Goal: Task Accomplishment & Management: Manage account settings

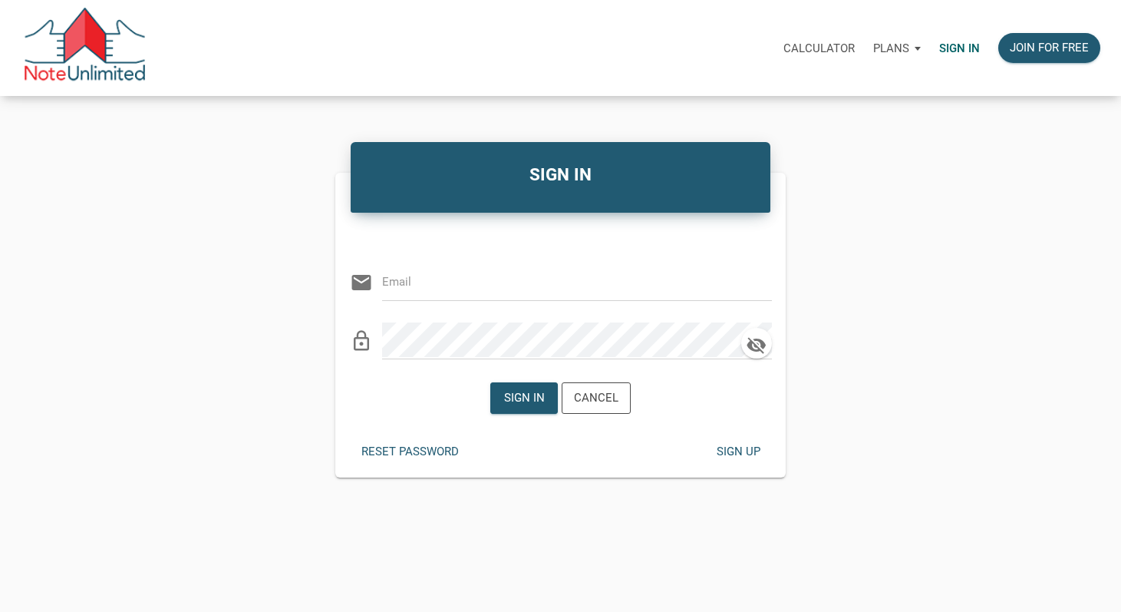
type input "[DOMAIN_NAME][EMAIL_ADDRESS][DOMAIN_NAME]"
click at [532, 385] on div "Sign in" at bounding box center [524, 398] width 66 height 30
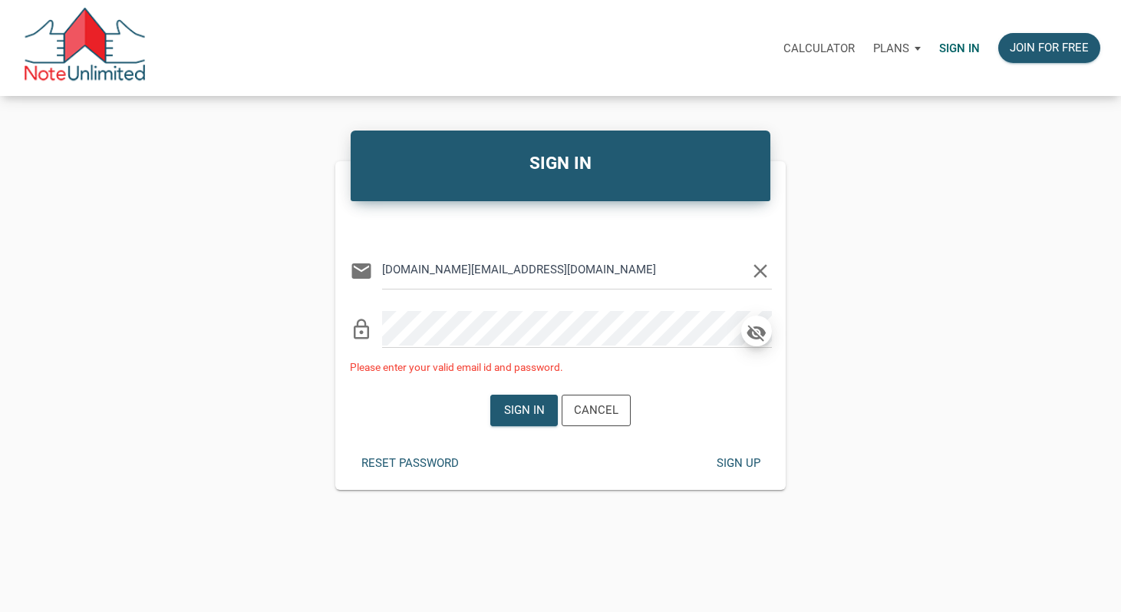
click at [754, 342] on icon "button" at bounding box center [756, 332] width 23 height 21
click at [440, 459] on div "Reset password" at bounding box center [409, 463] width 97 height 18
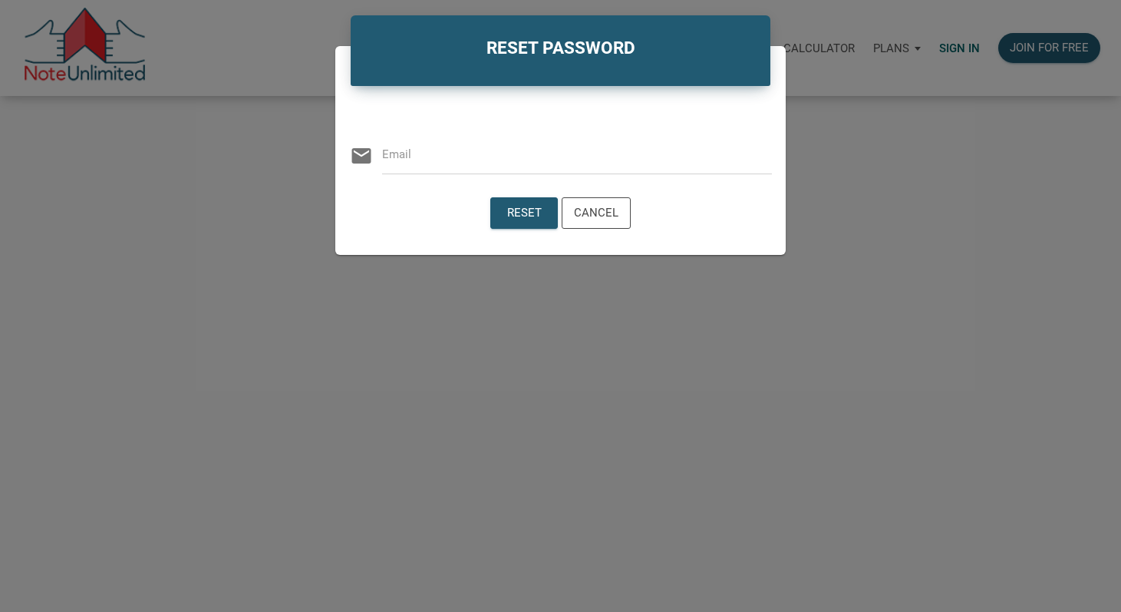
click at [512, 173] on div "email" at bounding box center [561, 150] width 422 height 47
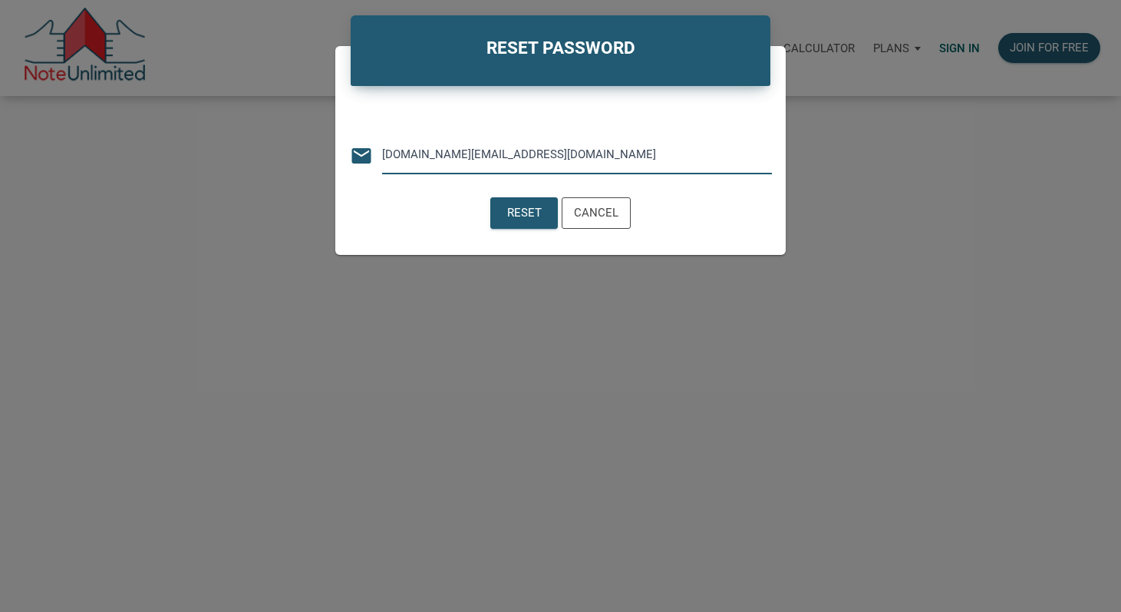
type input "[DOMAIN_NAME][EMAIL_ADDRESS][DOMAIN_NAME]"
